Goal: Information Seeking & Learning: Understand process/instructions

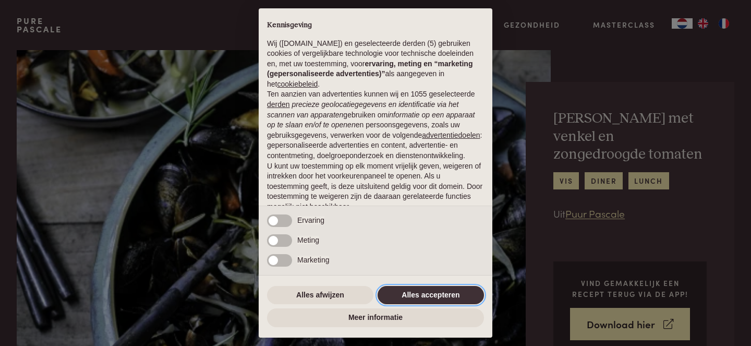
click at [443, 295] on button "Alles accepteren" at bounding box center [431, 295] width 106 height 19
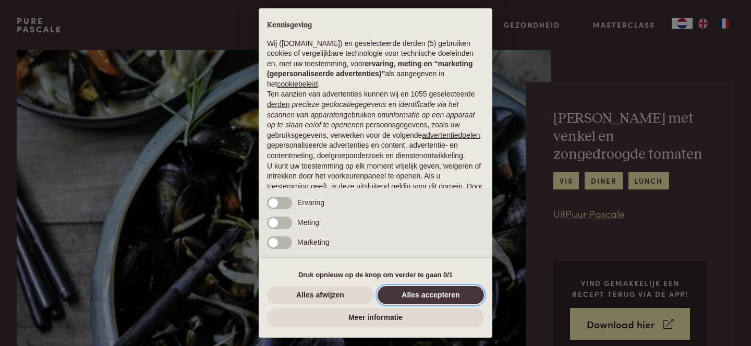
scroll to position [74, 0]
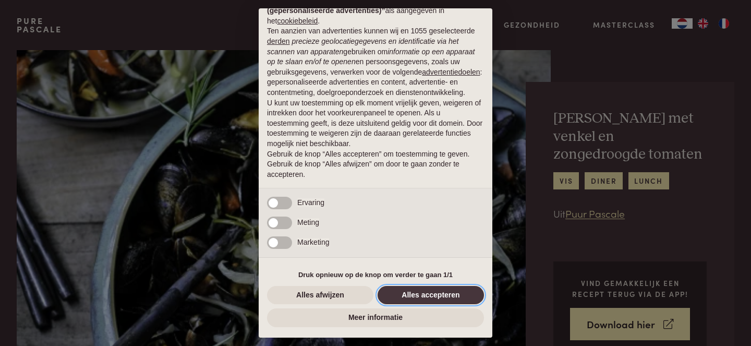
click at [443, 295] on button "Alles accepteren" at bounding box center [431, 295] width 106 height 19
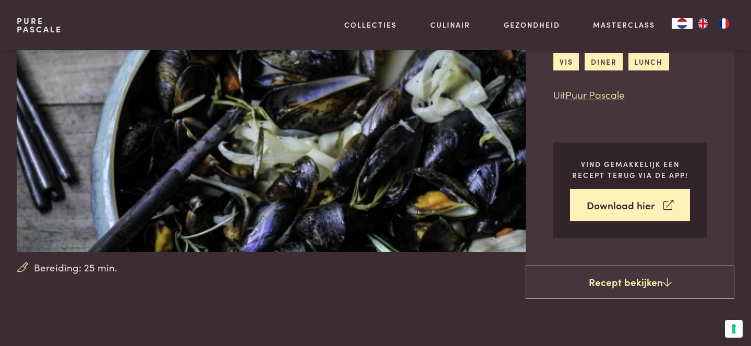
scroll to position [126, 0]
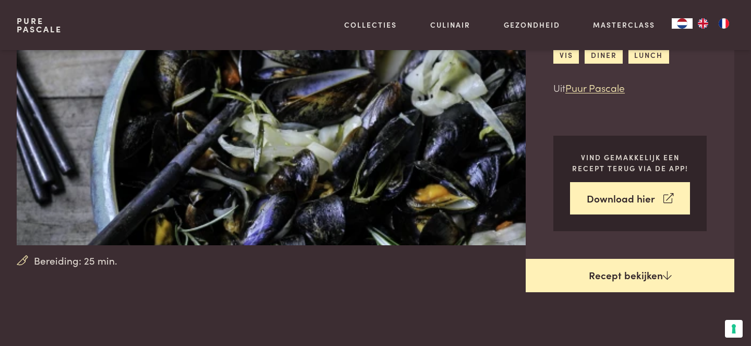
click at [635, 260] on link "Recept bekijken" at bounding box center [630, 275] width 209 height 33
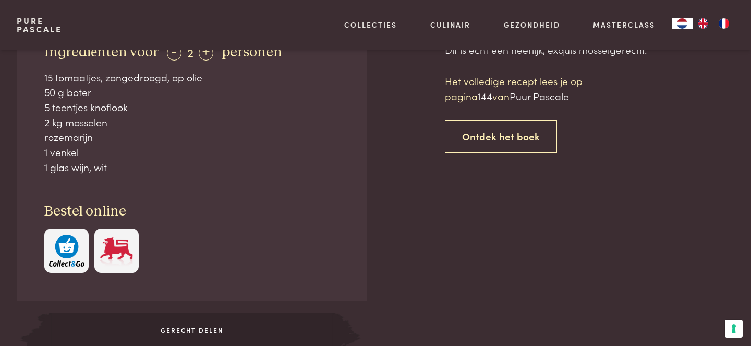
scroll to position [458, 0]
click at [224, 343] on link at bounding box center [224, 348] width 10 height 10
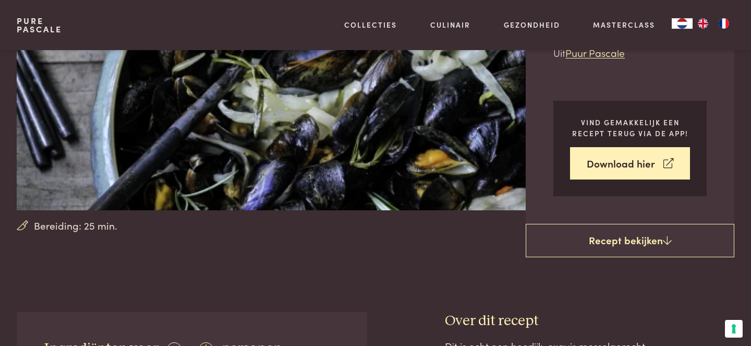
scroll to position [165, 0]
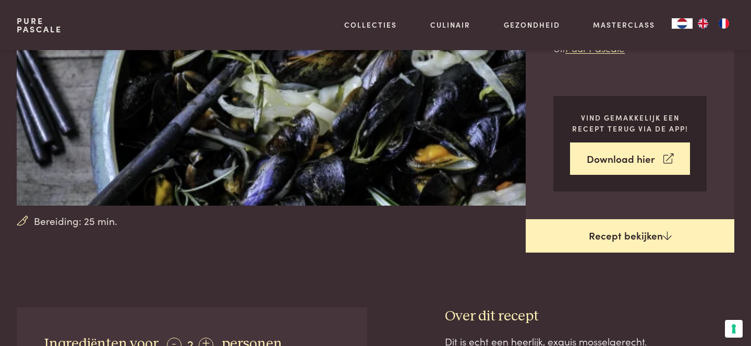
click at [587, 225] on link "Recept bekijken" at bounding box center [630, 235] width 209 height 33
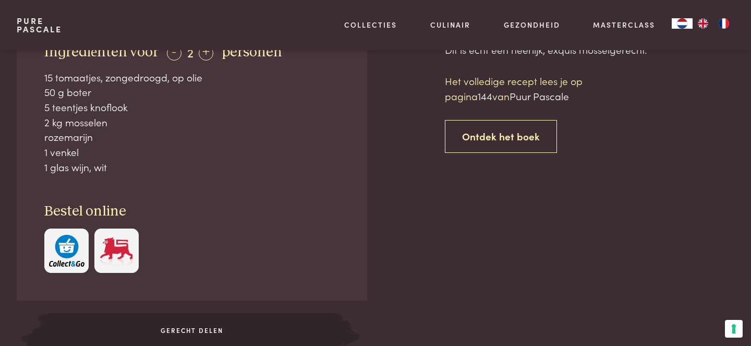
scroll to position [458, 0]
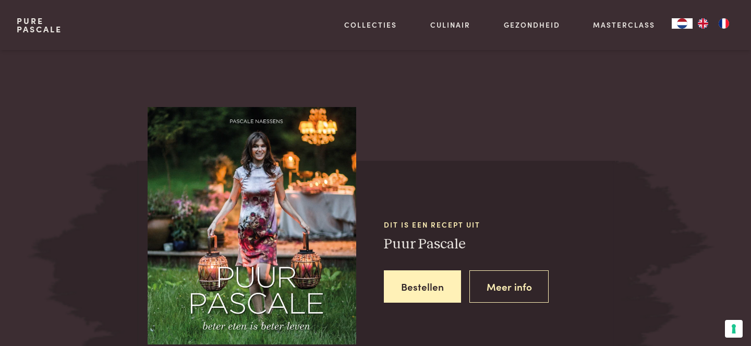
scroll to position [885, 0]
